Goal: Task Accomplishment & Management: Manage account settings

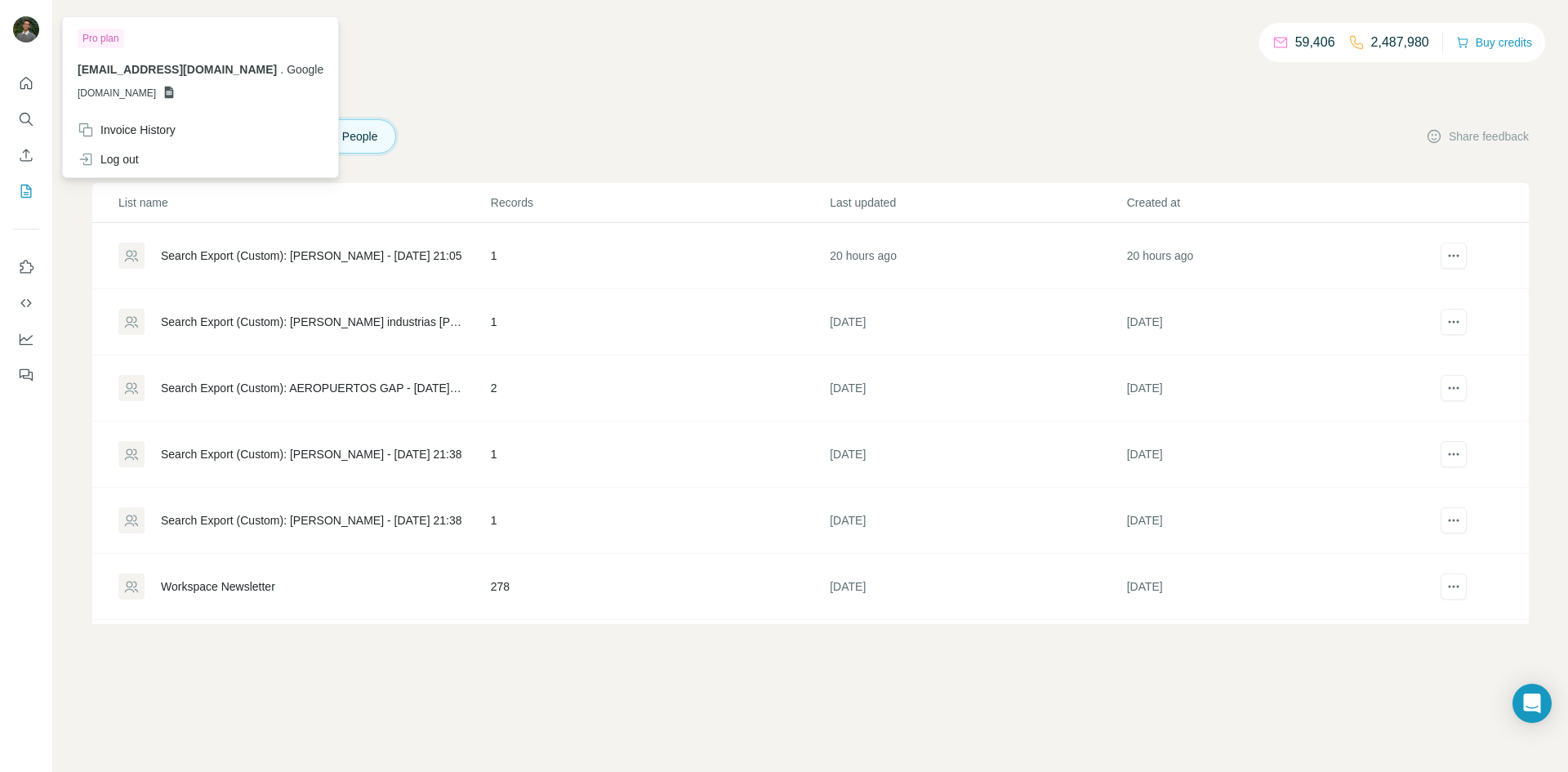
click at [24, 28] on img at bounding box center [26, 29] width 26 height 26
click at [28, 30] on img at bounding box center [26, 29] width 26 height 26
click at [161, 152] on div "Log out" at bounding box center [200, 159] width 265 height 29
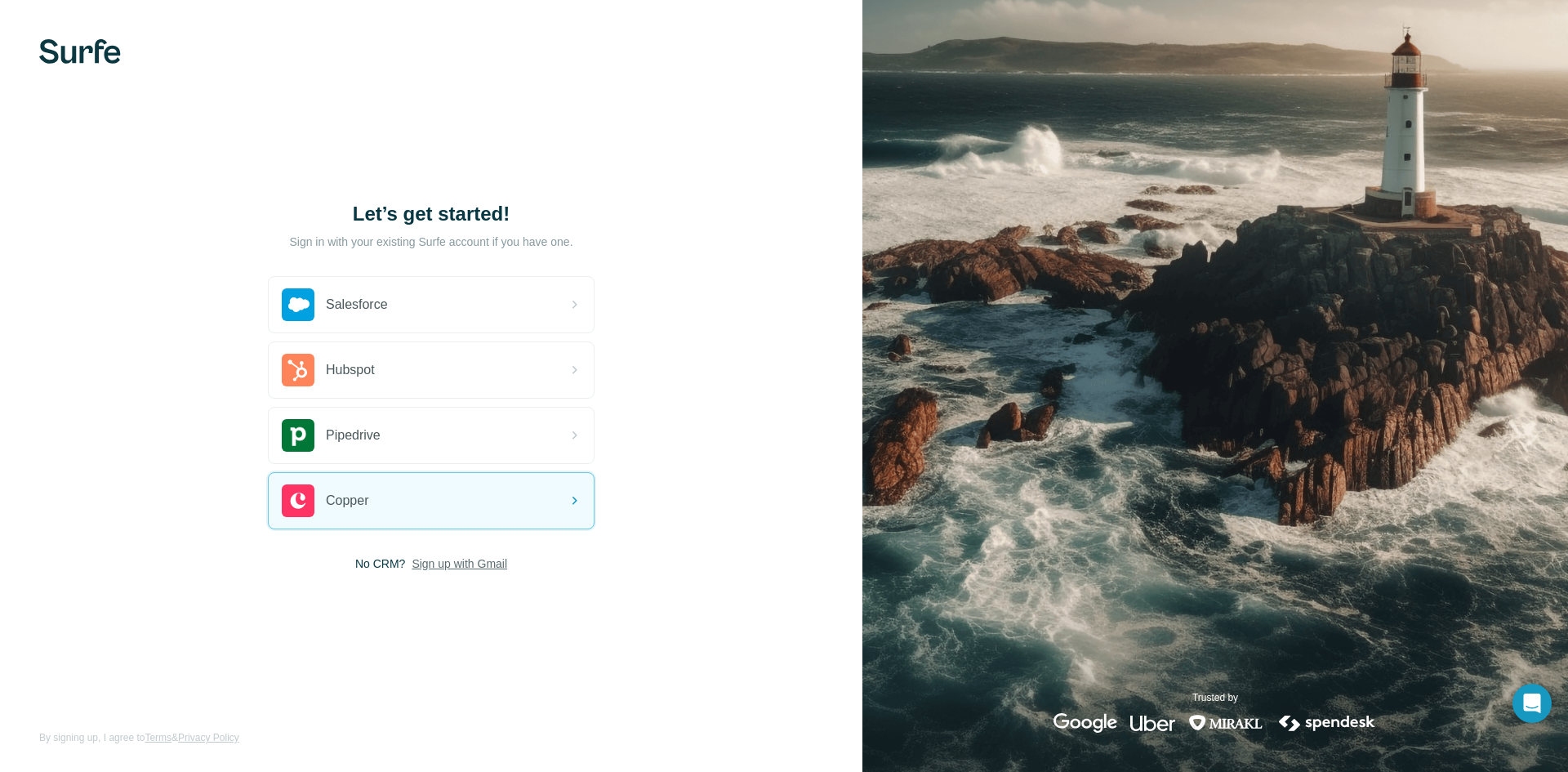
click at [437, 563] on span "Sign up with Gmail" at bounding box center [459, 563] width 95 height 16
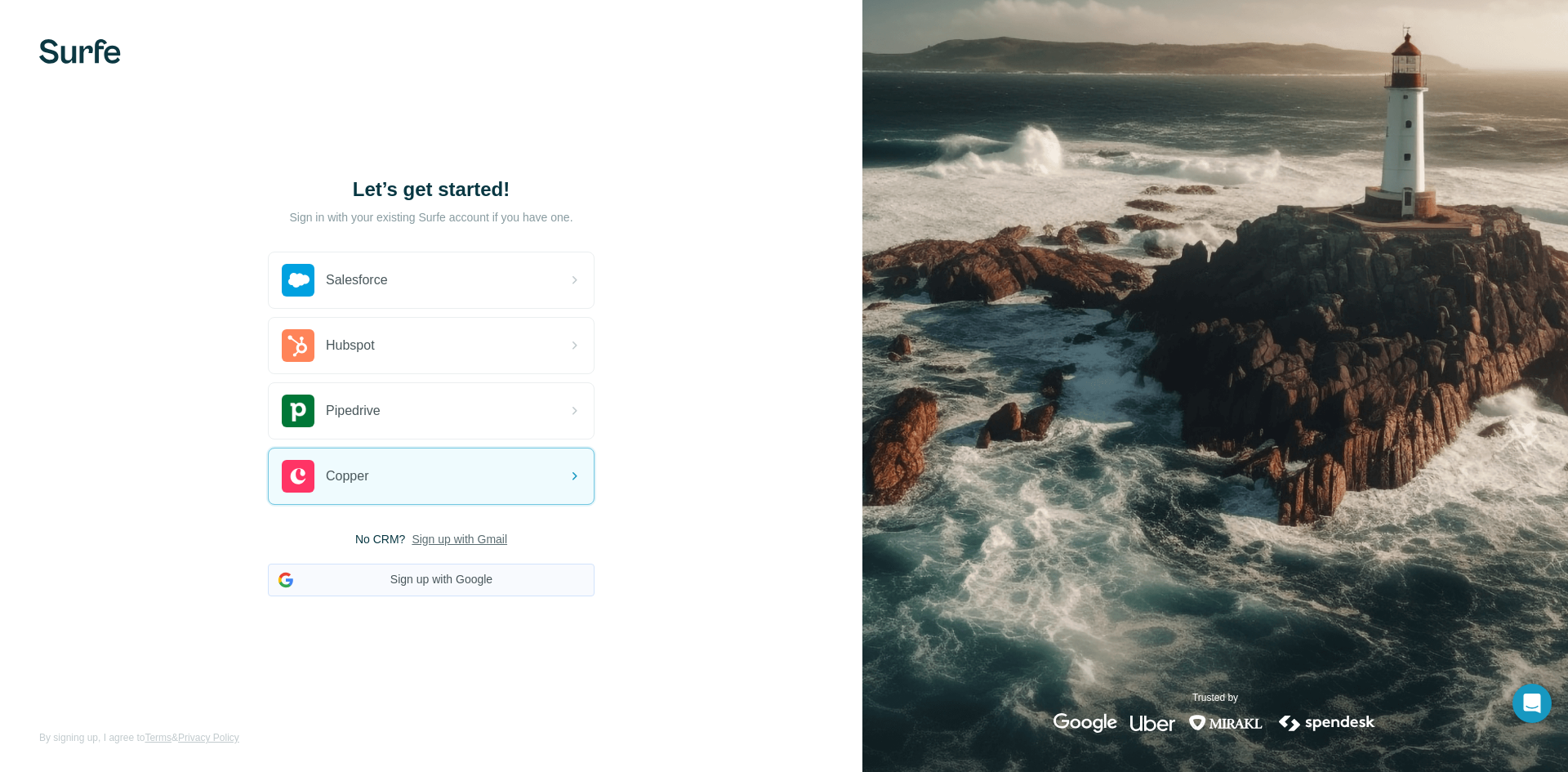
click at [533, 575] on button "Sign up with Google" at bounding box center [431, 579] width 326 height 33
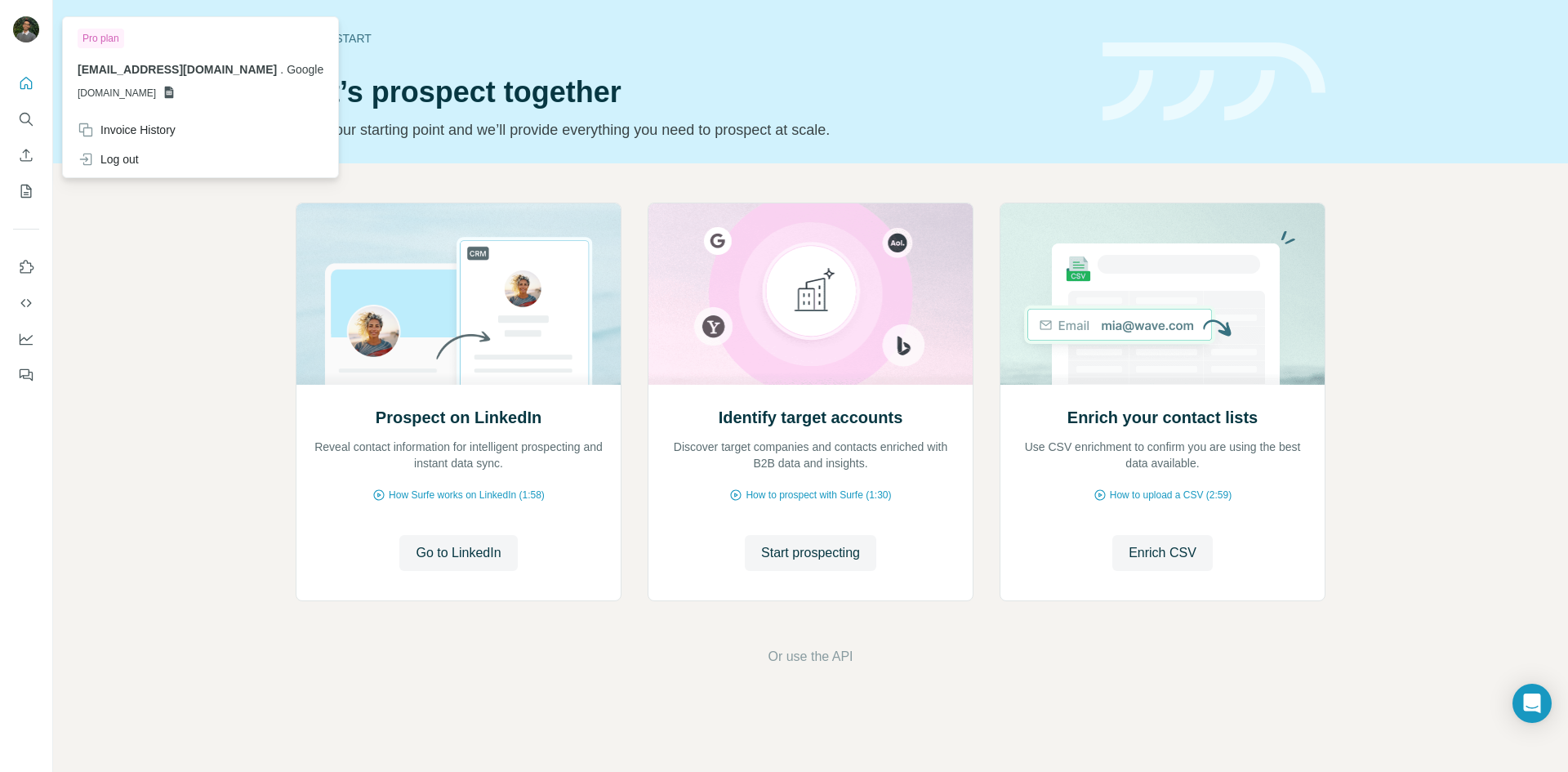
click at [25, 29] on img at bounding box center [26, 29] width 26 height 26
click at [30, 27] on img at bounding box center [26, 29] width 26 height 26
click at [22, 27] on img at bounding box center [26, 29] width 26 height 26
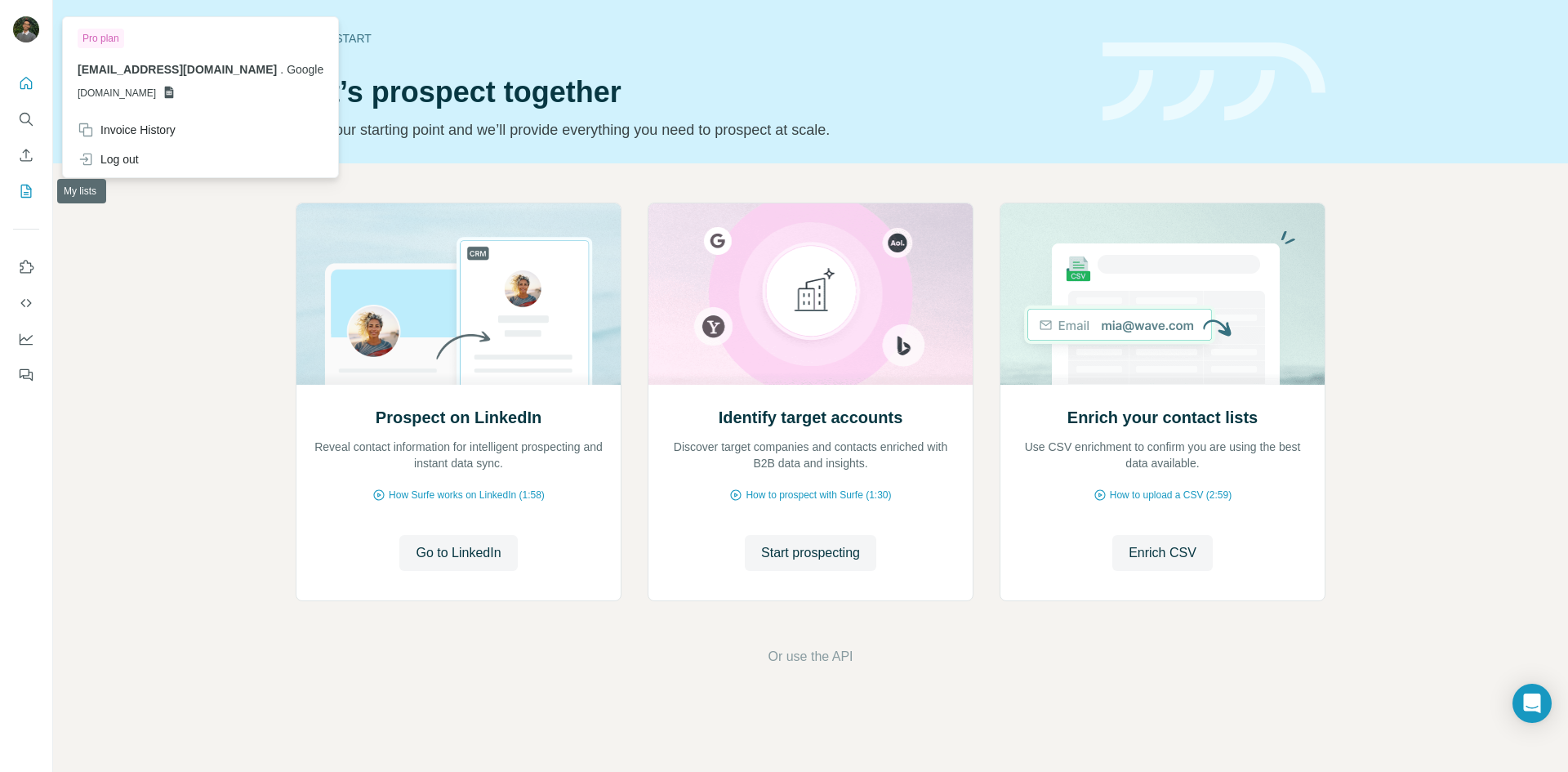
click at [25, 192] on icon "My lists" at bounding box center [27, 190] width 8 height 10
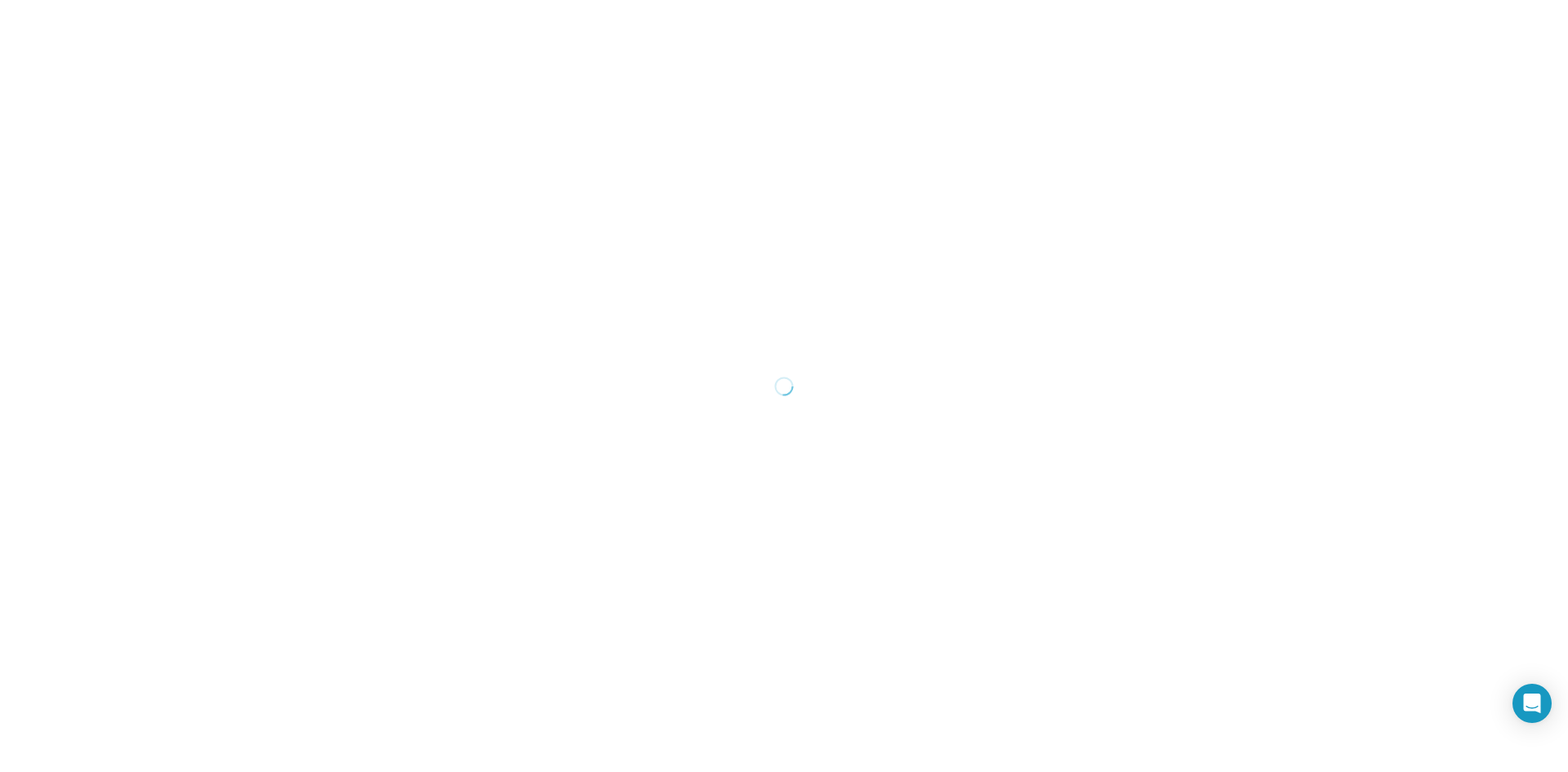
click at [26, 194] on div at bounding box center [784, 386] width 1568 height 772
